Goal: Task Accomplishment & Management: Manage account settings

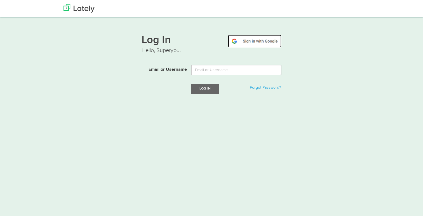
click at [258, 43] on img at bounding box center [254, 41] width 53 height 13
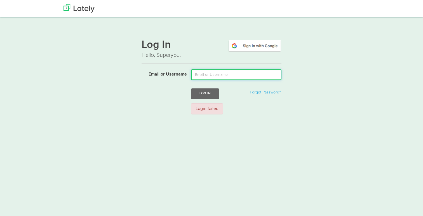
click at [214, 71] on input "Email or Username" at bounding box center [236, 74] width 90 height 11
click at [199, 71] on input "Email or Username" at bounding box center [236, 74] width 90 height 11
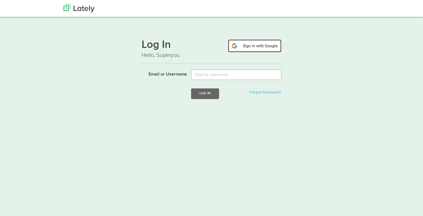
click at [238, 46] on img at bounding box center [254, 45] width 53 height 13
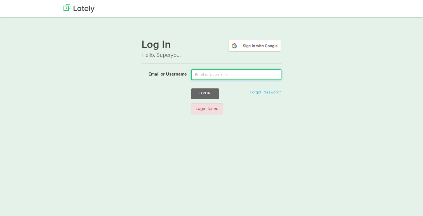
click at [204, 79] on input "Email or Username" at bounding box center [236, 74] width 90 height 11
type input "edri.dudu@gmail.com"
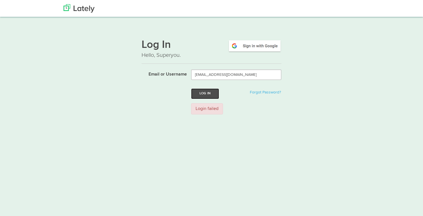
click at [217, 93] on button "Log In" at bounding box center [205, 94] width 28 height 10
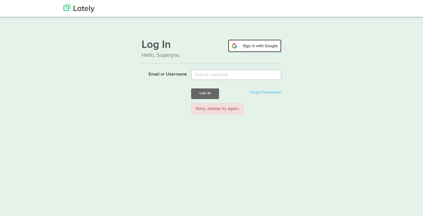
click at [239, 47] on img at bounding box center [254, 45] width 53 height 13
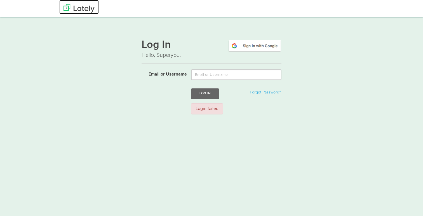
click at [87, 12] on img at bounding box center [79, 8] width 31 height 8
